Goal: Information Seeking & Learning: Learn about a topic

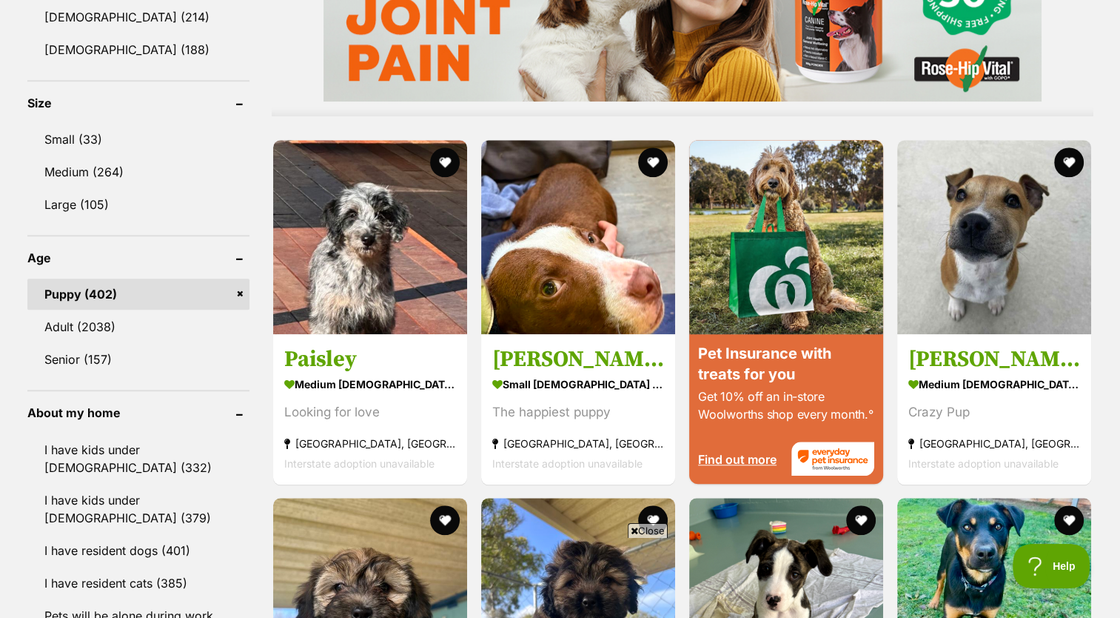
scroll to position [1326, 0]
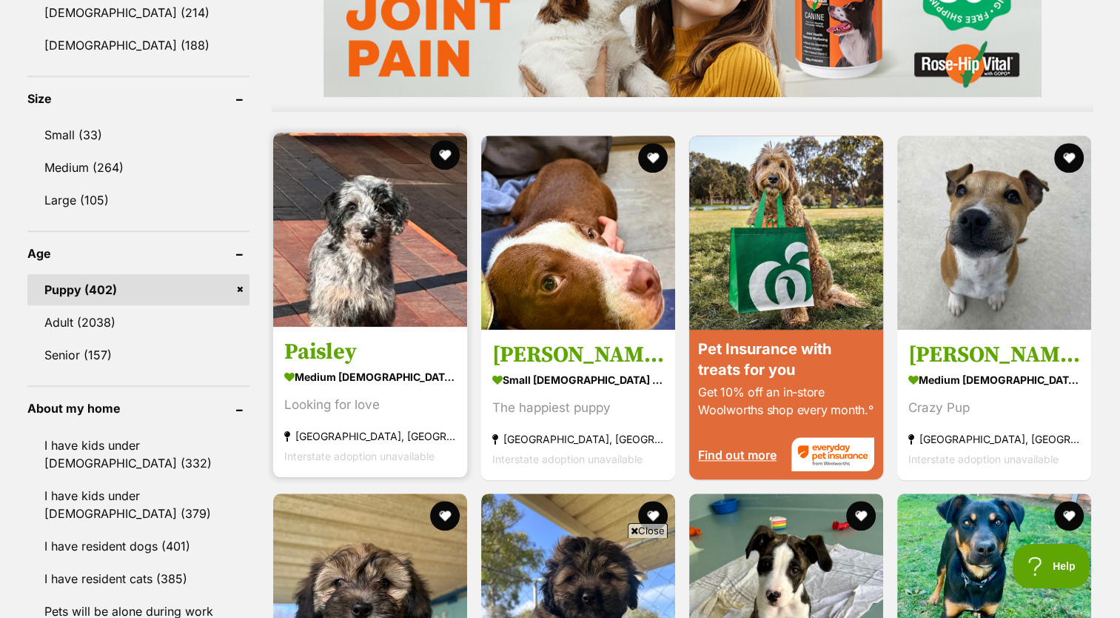
click at [390, 239] on img at bounding box center [370, 230] width 194 height 194
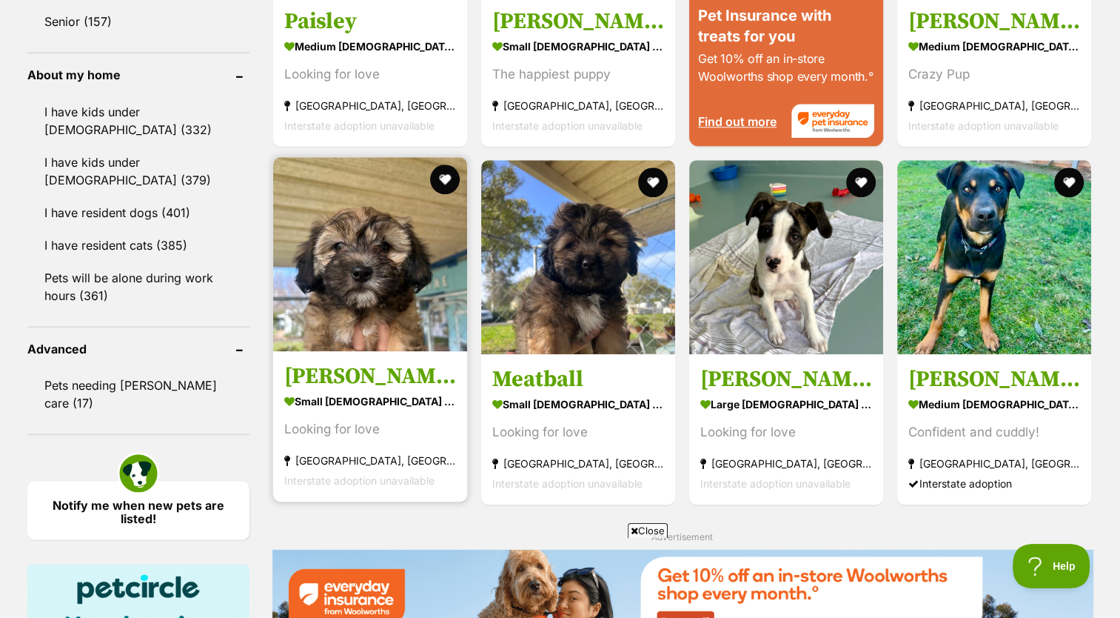
scroll to position [0, 0]
click at [368, 392] on strong "small female Dog" at bounding box center [370, 400] width 172 height 21
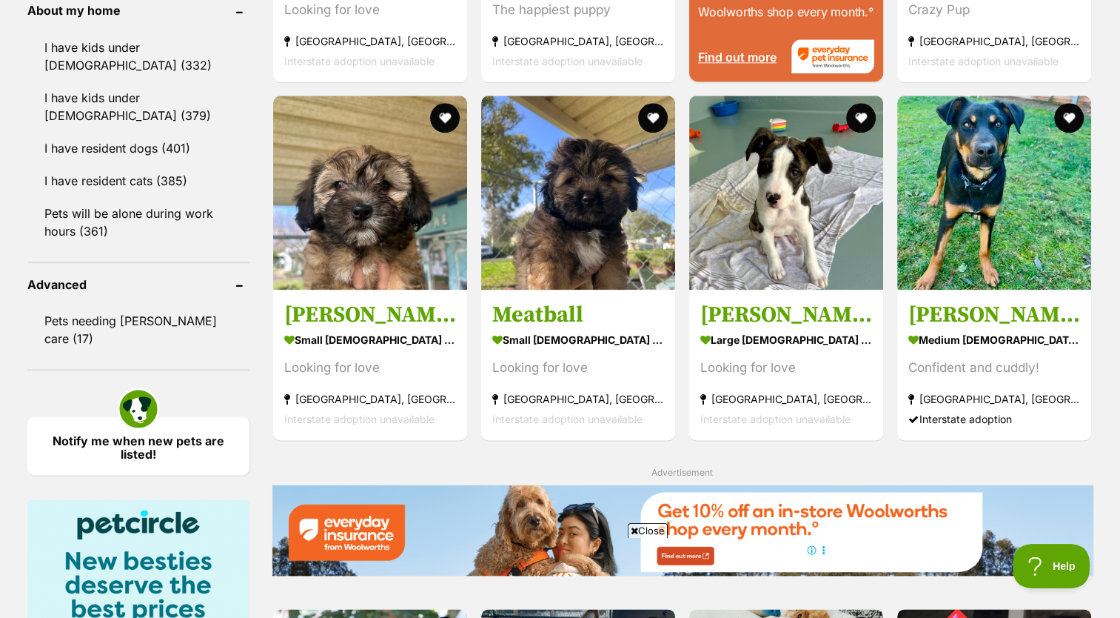
scroll to position [1739, 0]
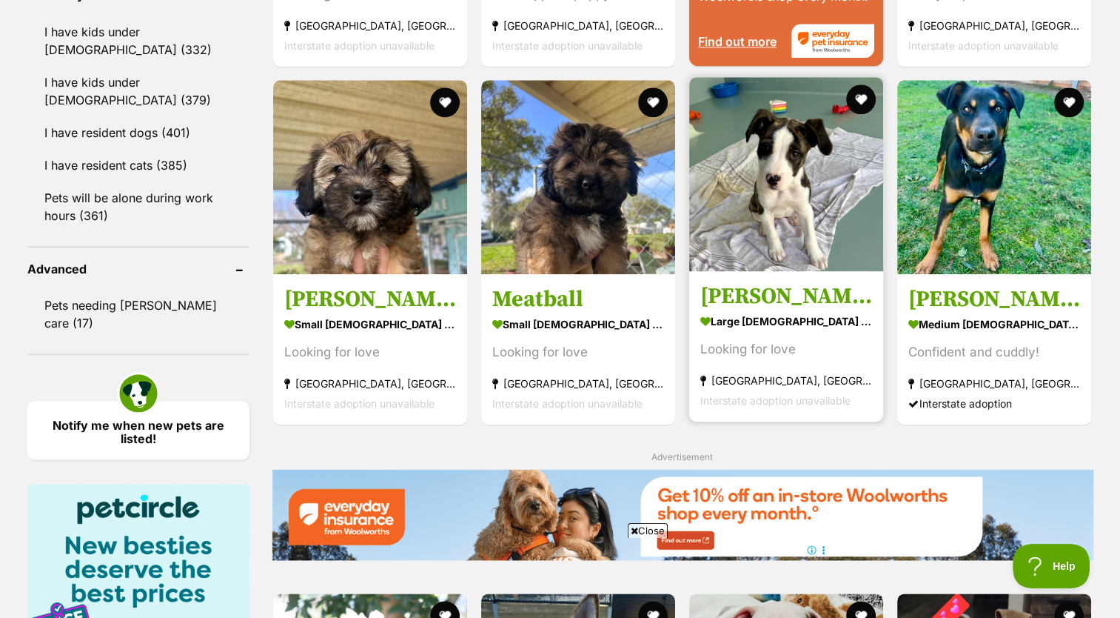
click at [832, 217] on img at bounding box center [786, 174] width 194 height 194
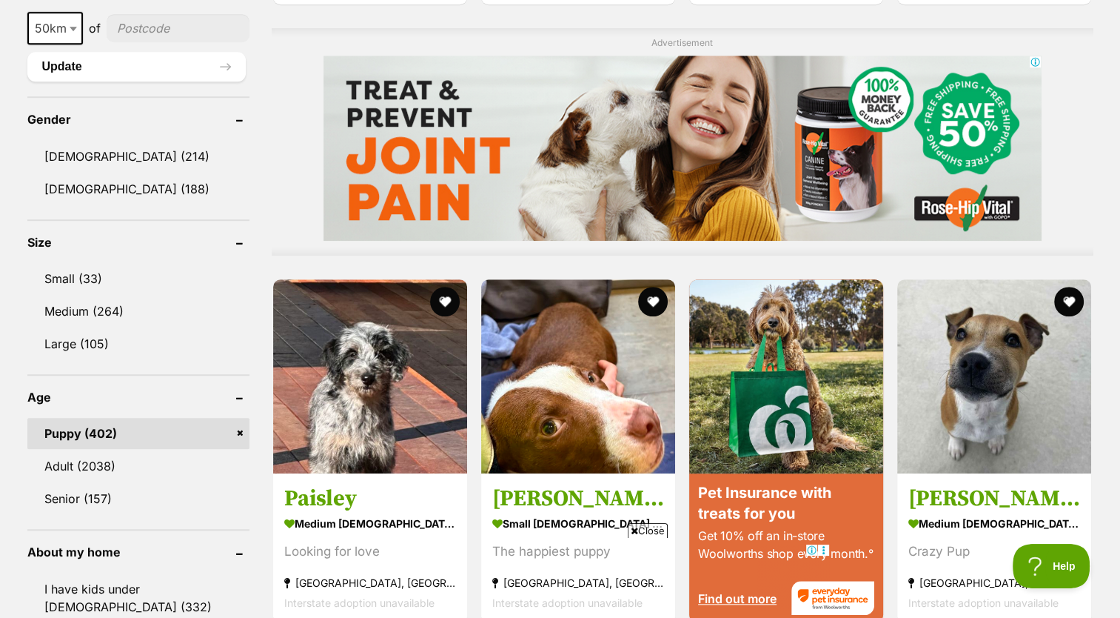
scroll to position [0, 0]
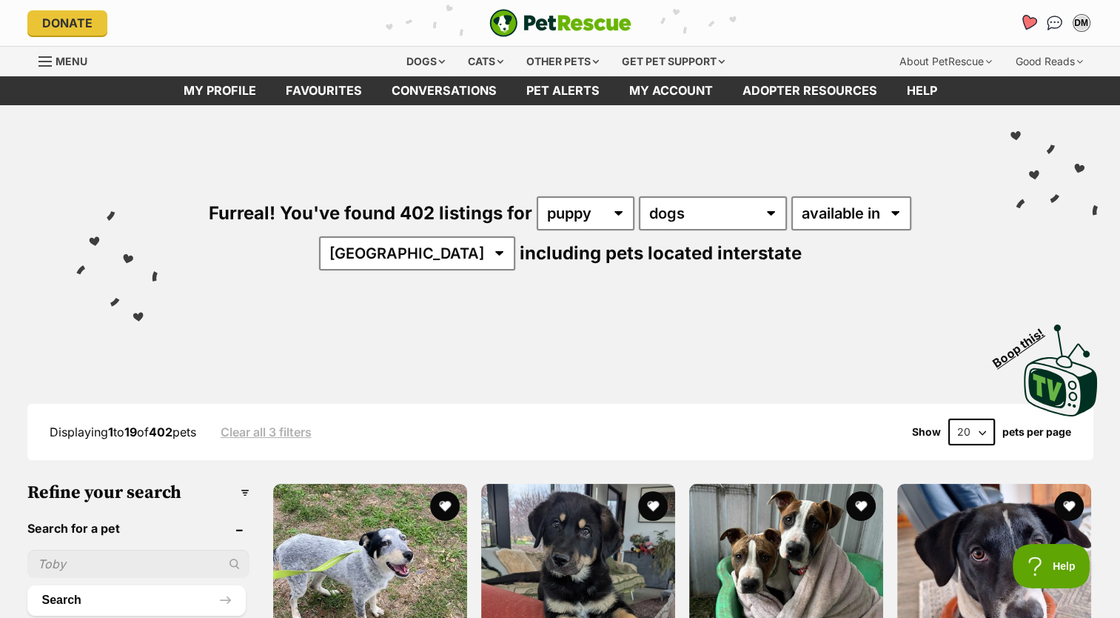
click at [1026, 25] on icon "Favourites" at bounding box center [1028, 22] width 18 height 17
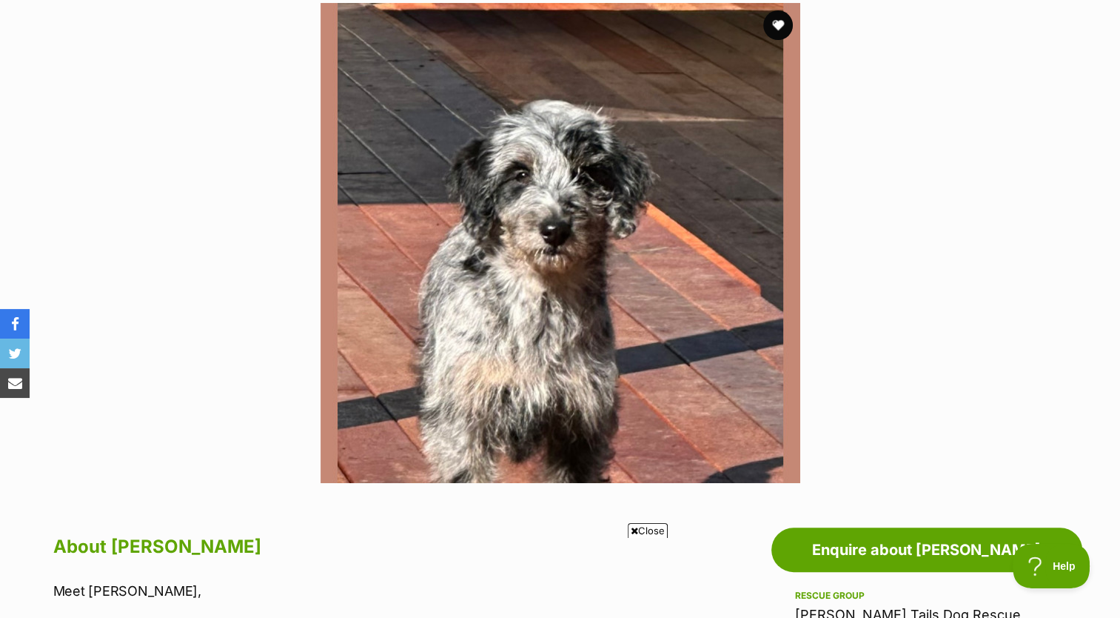
scroll to position [302, 0]
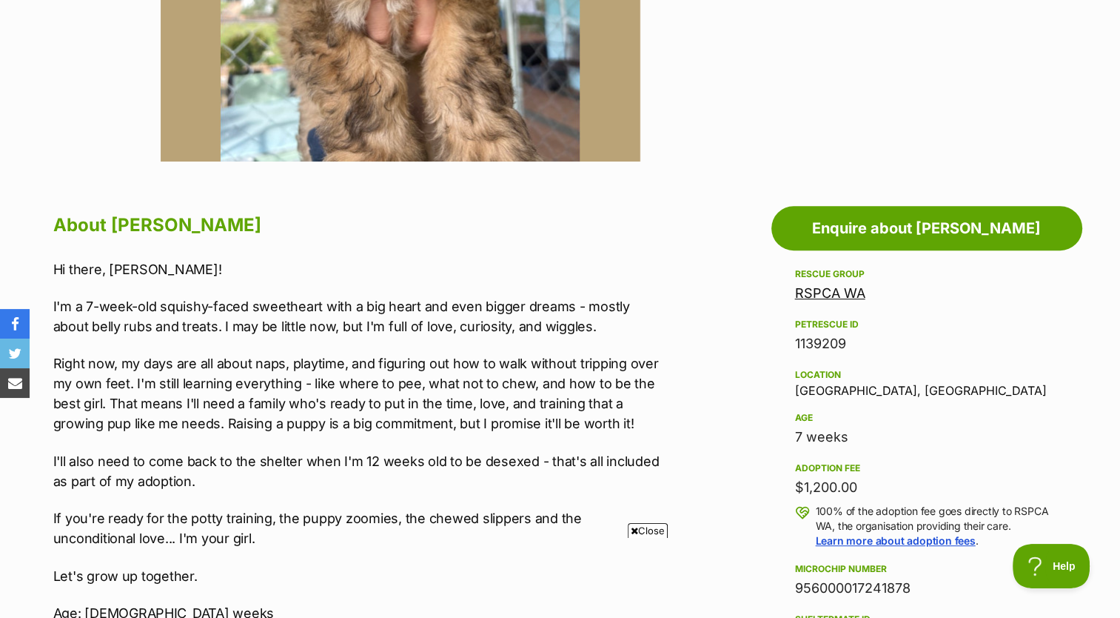
scroll to position [629, 0]
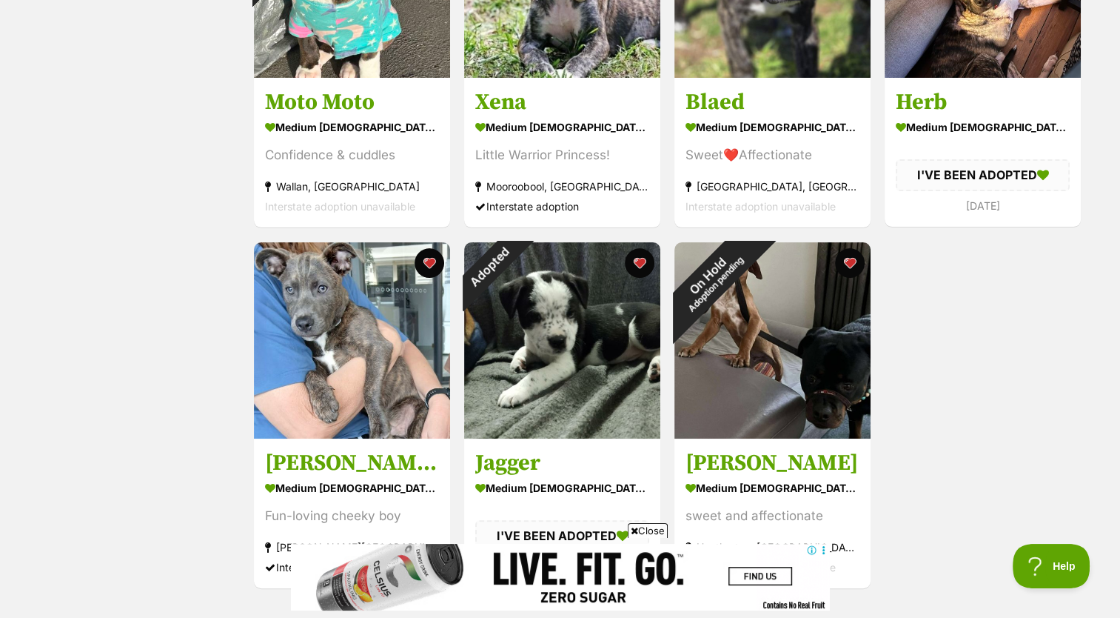
scroll to position [424, 0]
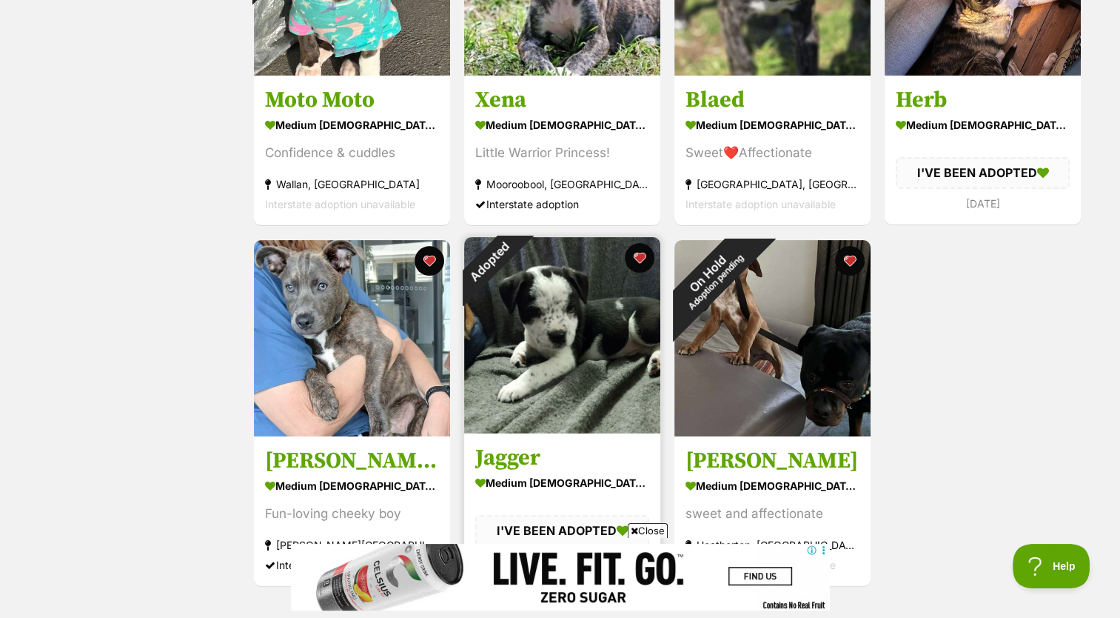
click at [565, 355] on img at bounding box center [562, 335] width 196 height 196
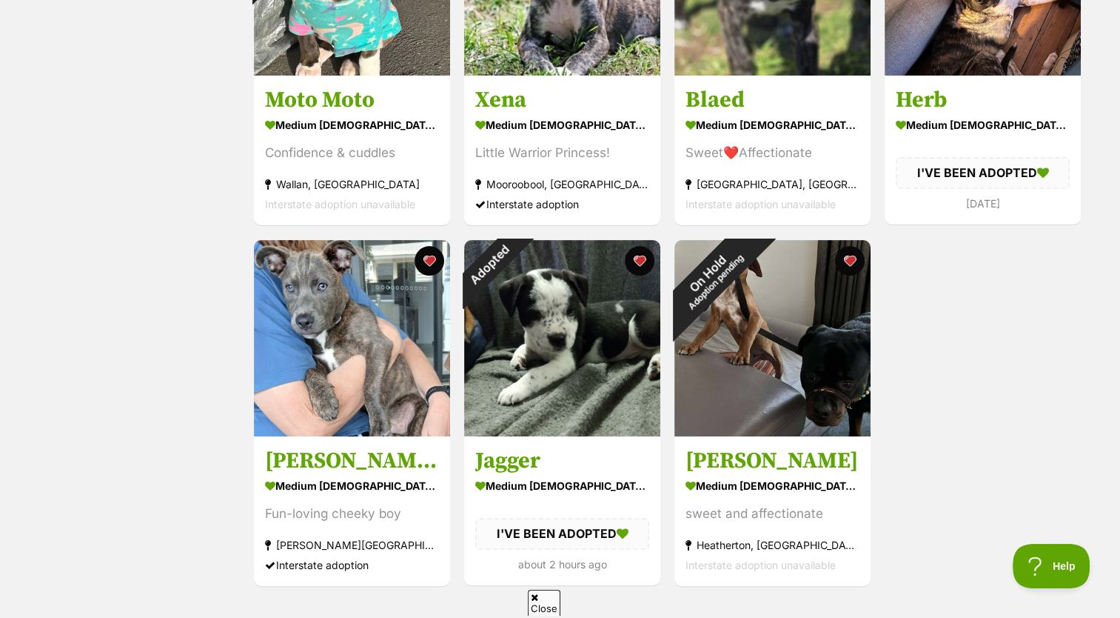
click at [959, 501] on div "On Hold Reviewing applications Moto Moto medium [DEMOGRAPHIC_DATA] Dog Confiden…" at bounding box center [668, 232] width 830 height 709
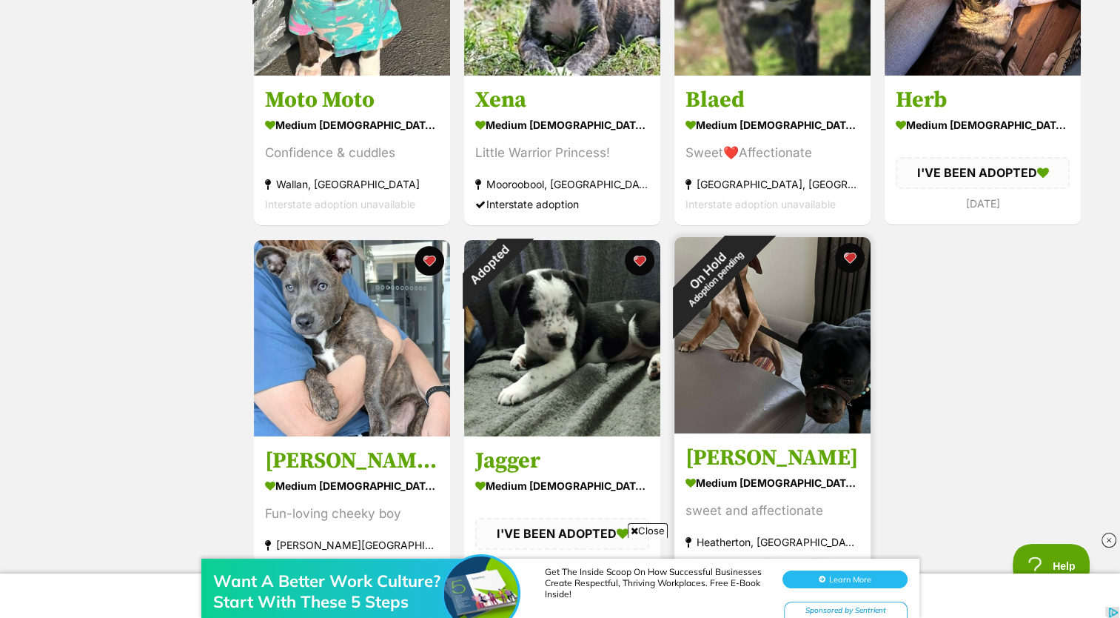
click at [780, 498] on section "medium male Dog sweet and affectionate Heatherton, VIC Interstate adoption unav…" at bounding box center [773, 522] width 174 height 100
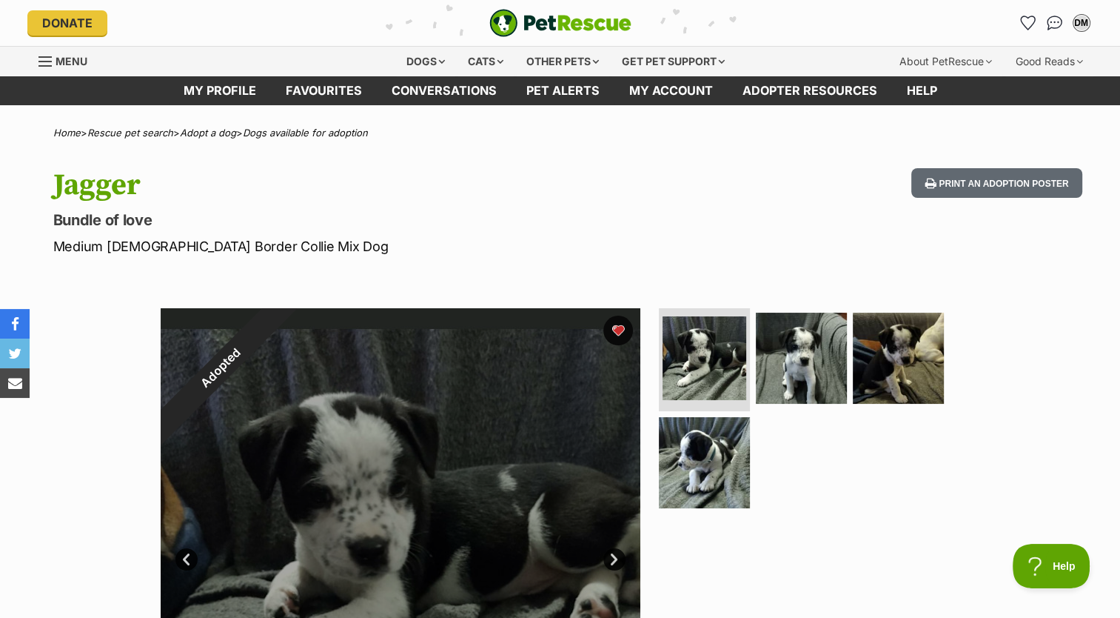
click at [1050, 532] on div "Adopted 1 of 4 images 1 of 4 images 1 of 4 images 1 of 4 images Next Prev 1 2 3…" at bounding box center [560, 537] width 1120 height 502
click at [810, 361] on img at bounding box center [802, 358] width 96 height 96
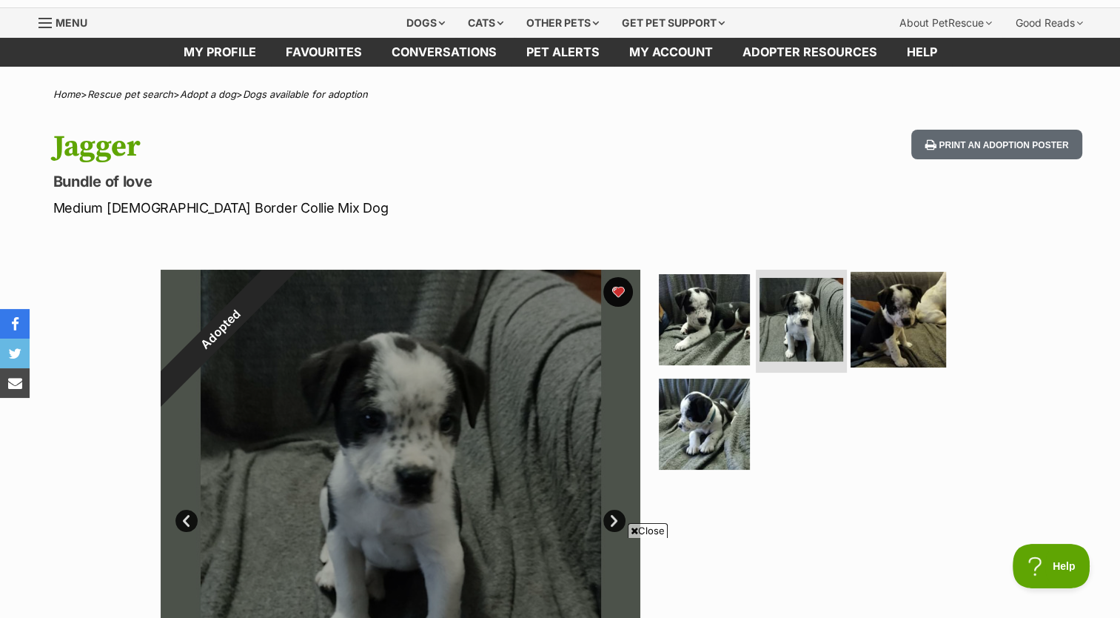
click at [912, 317] on img at bounding box center [899, 319] width 96 height 96
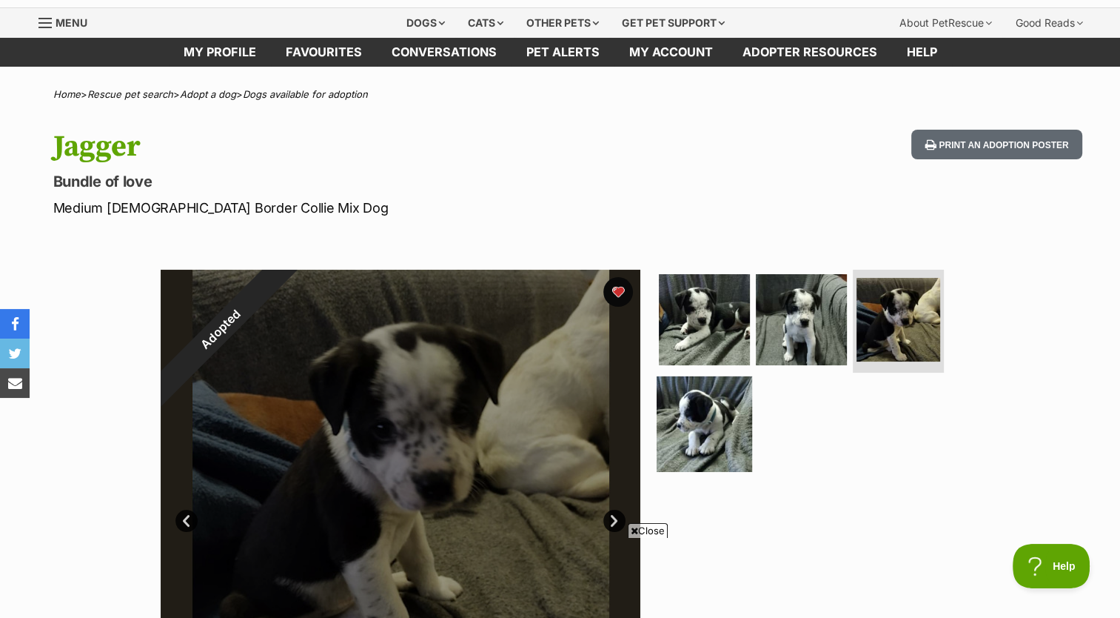
click at [724, 424] on img at bounding box center [705, 424] width 96 height 96
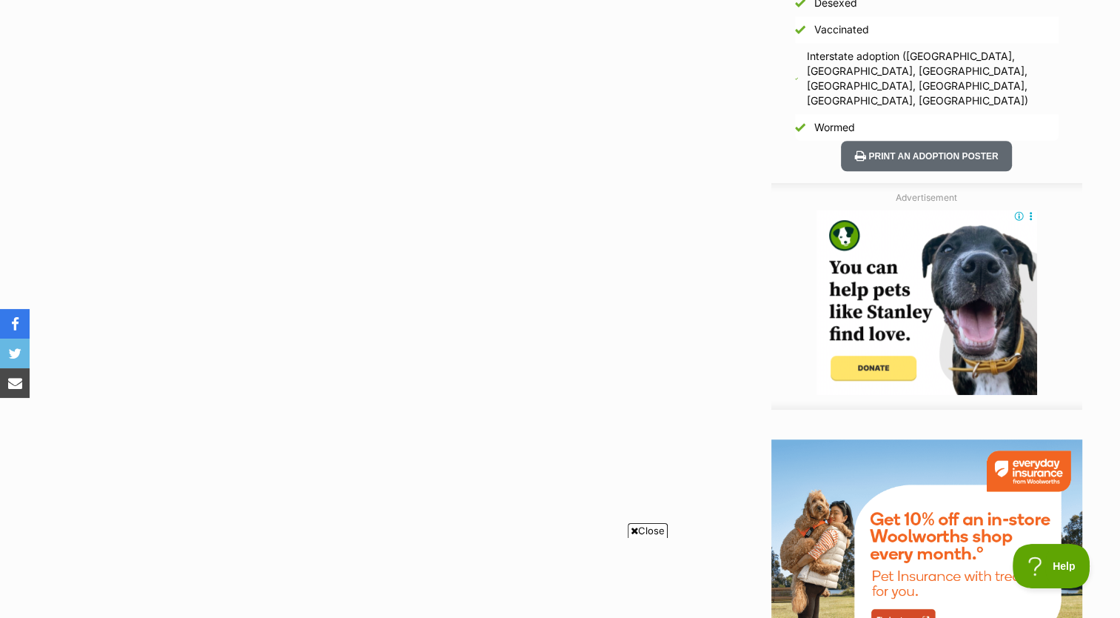
scroll to position [1117, 0]
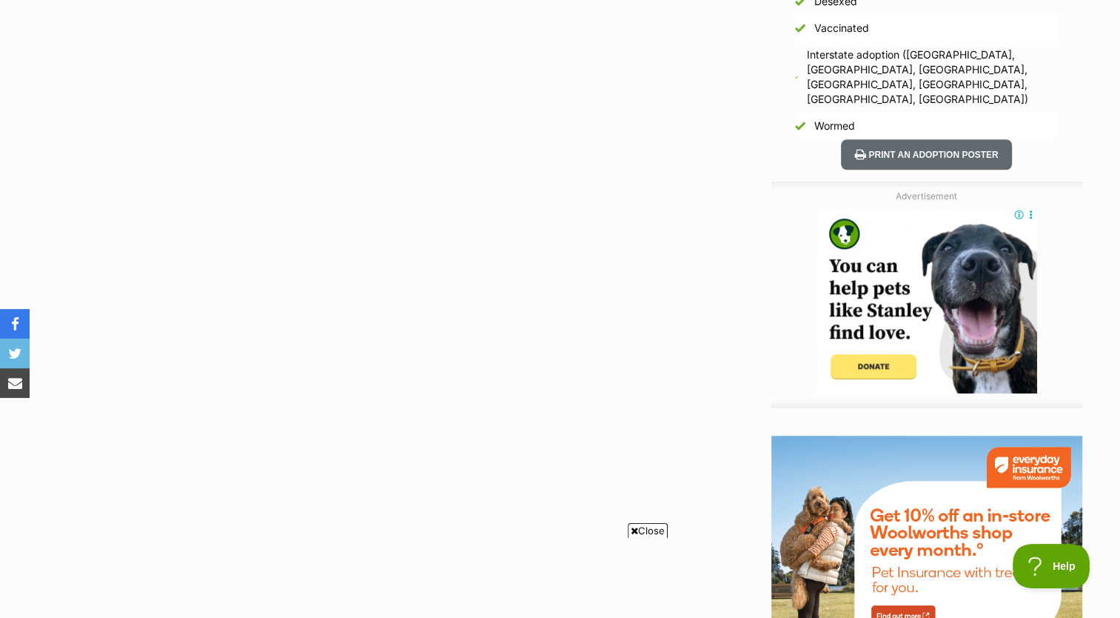
click at [1006, 495] on img at bounding box center [927, 564] width 311 height 259
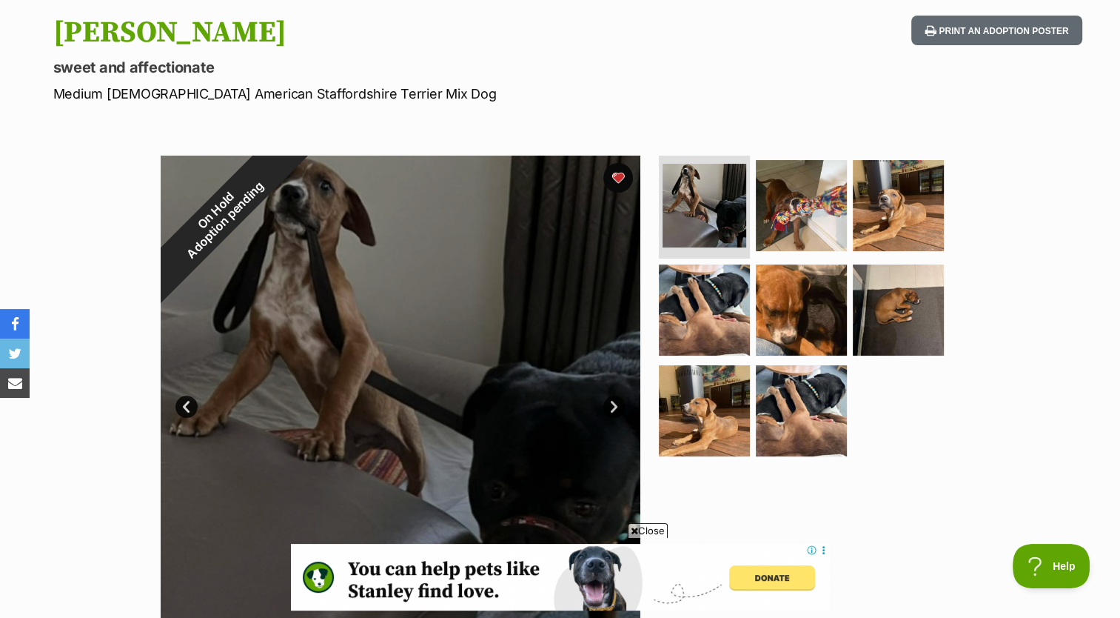
scroll to position [152, 0]
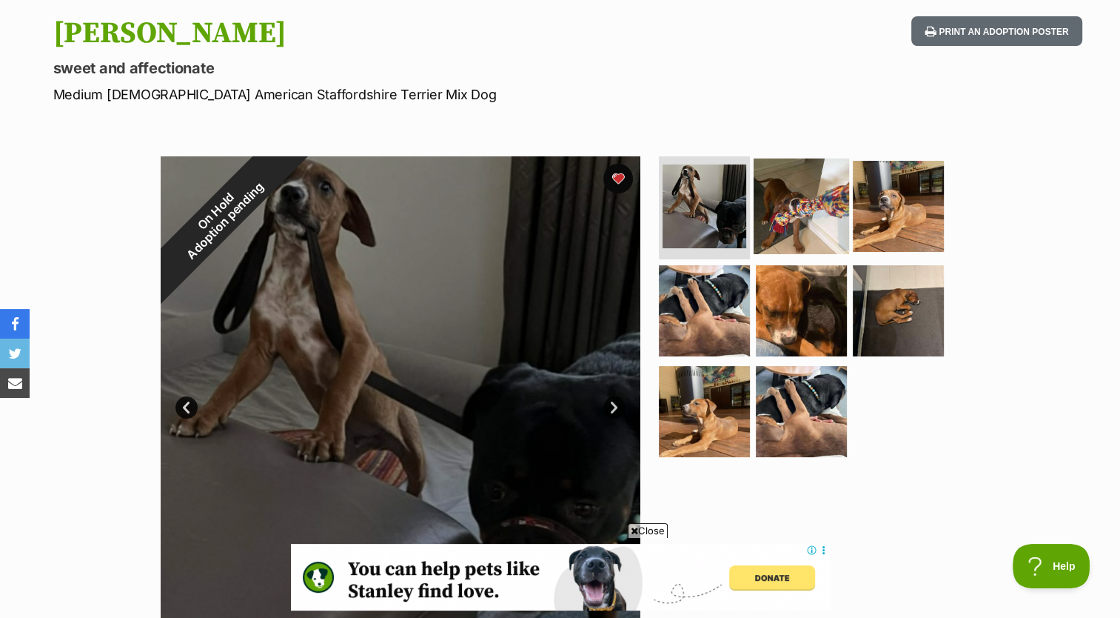
click at [828, 228] on img at bounding box center [802, 206] width 96 height 96
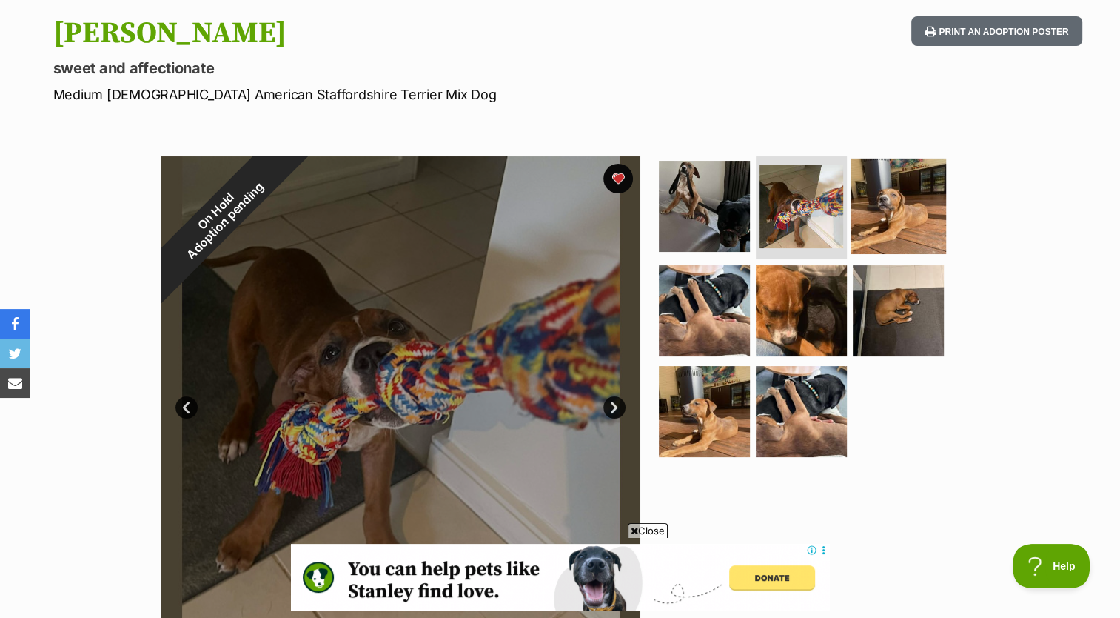
click at [897, 222] on img at bounding box center [899, 206] width 96 height 96
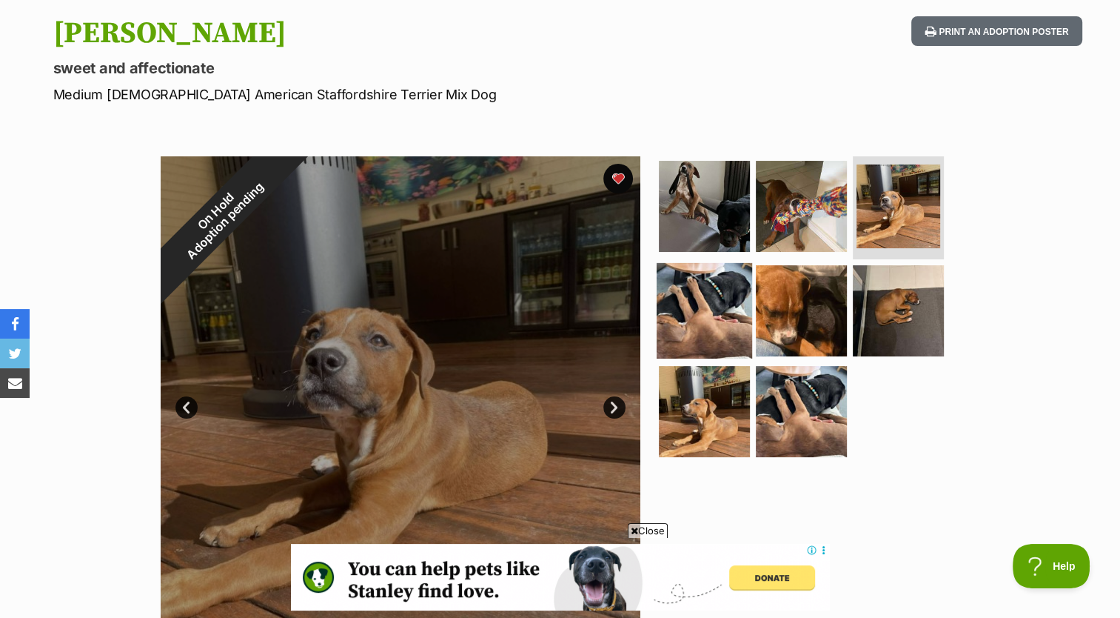
click at [707, 308] on img at bounding box center [705, 311] width 96 height 96
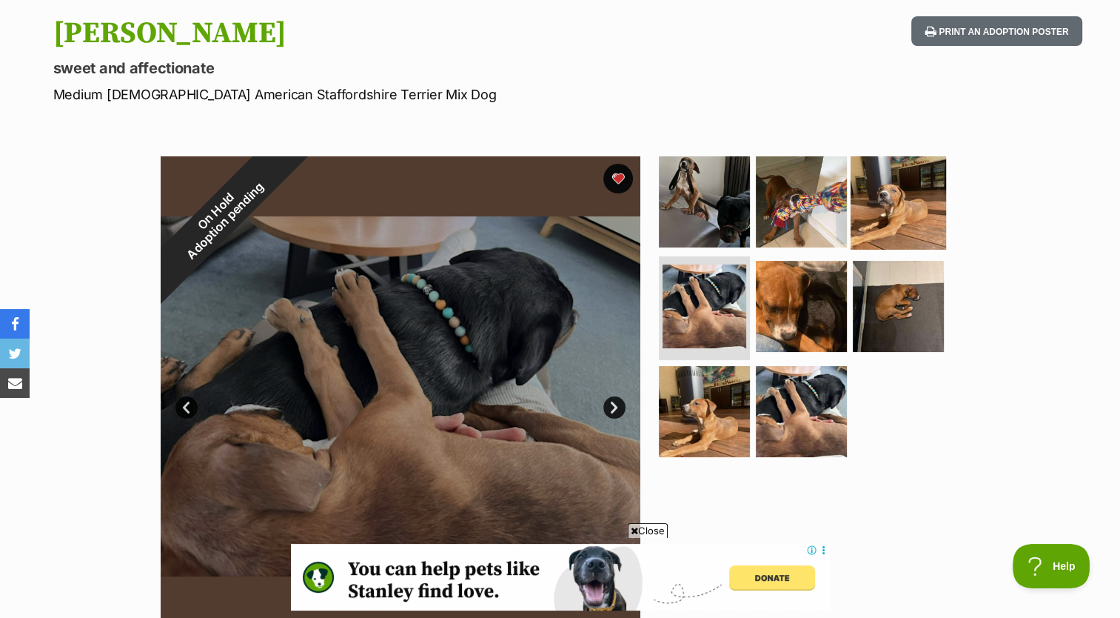
click at [912, 198] on img at bounding box center [899, 201] width 96 height 96
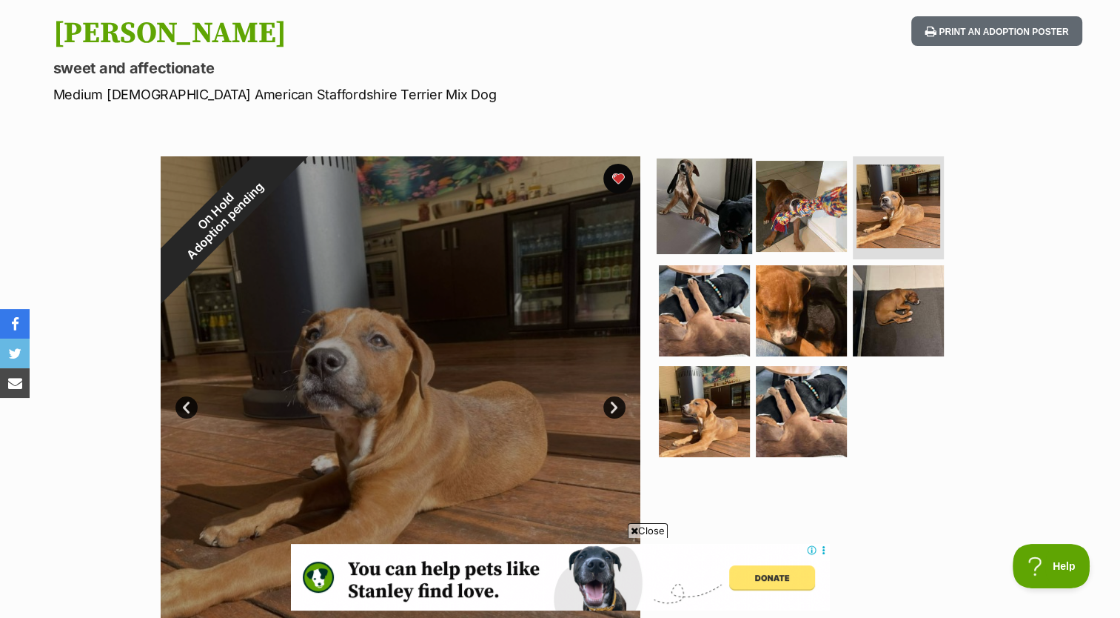
click at [726, 209] on img at bounding box center [705, 206] width 96 height 96
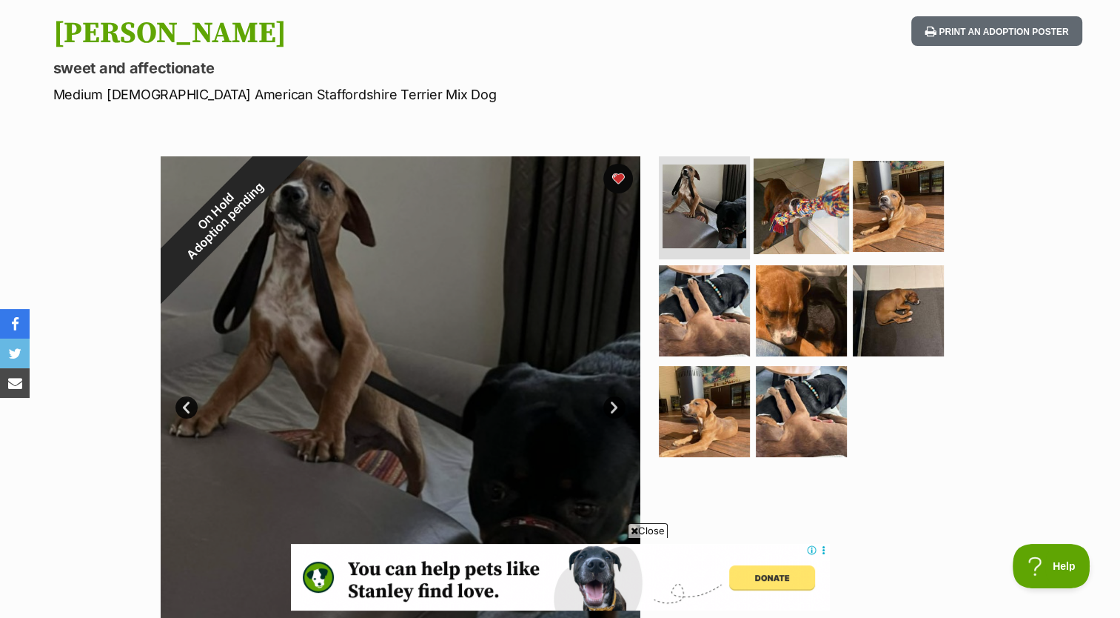
click at [806, 222] on img at bounding box center [802, 206] width 96 height 96
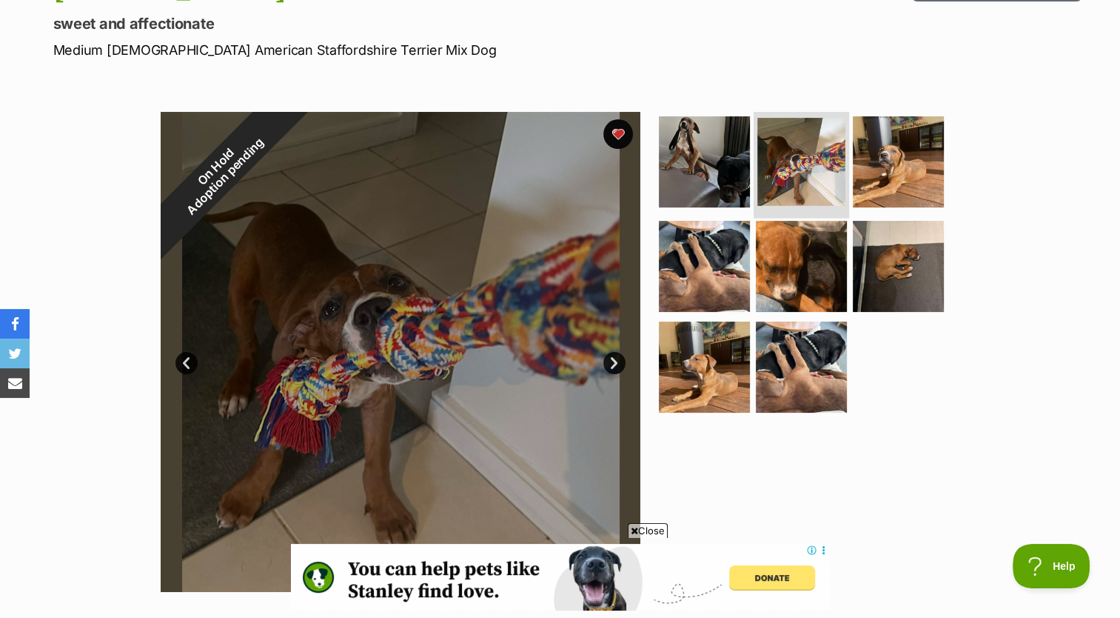
scroll to position [199, 0]
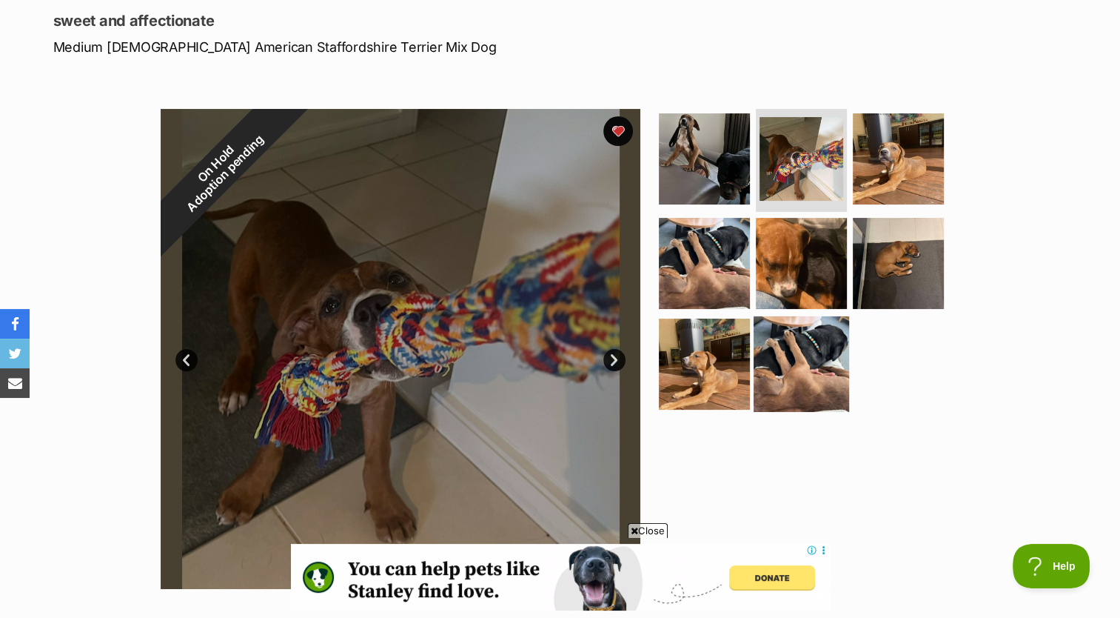
click at [795, 389] on img at bounding box center [802, 364] width 96 height 96
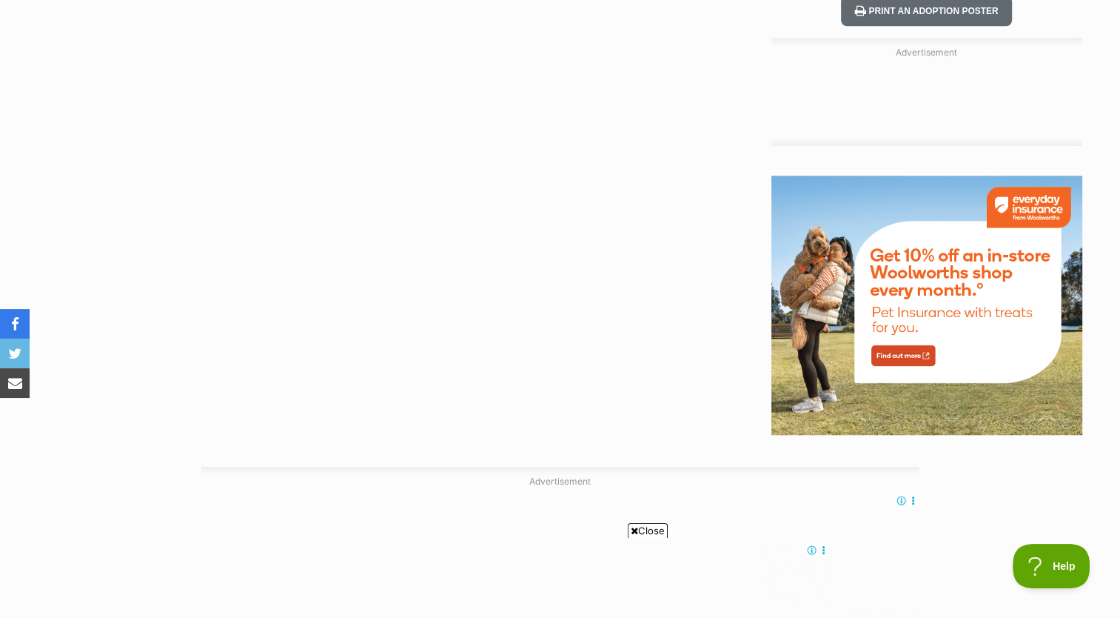
scroll to position [0, 0]
